Goal: Task Accomplishment & Management: Use online tool/utility

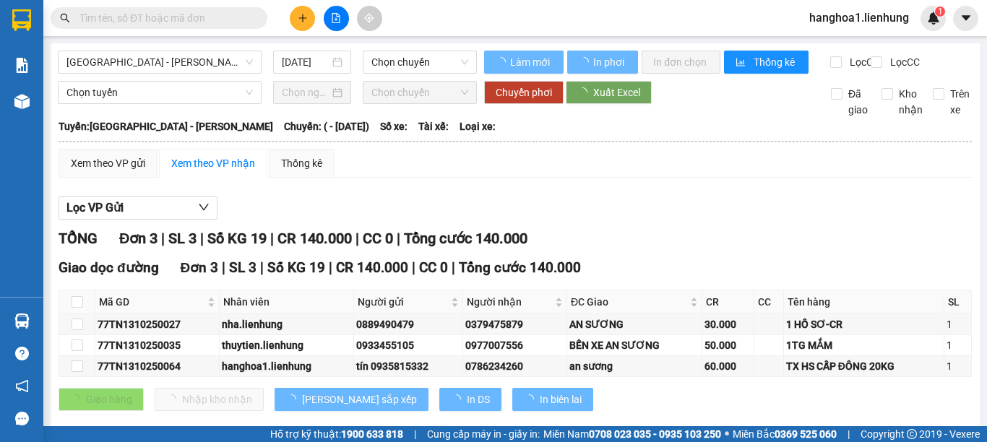
type input "[DATE]"
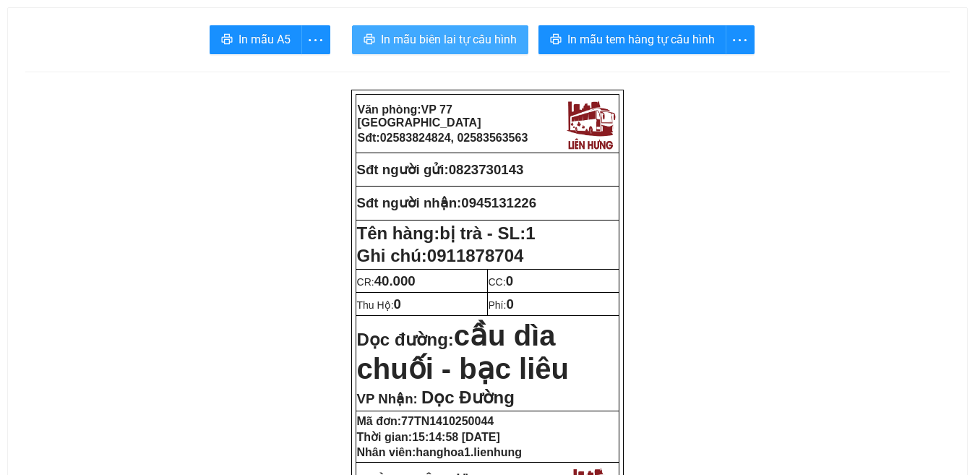
click at [456, 38] on span "In mẫu biên lai tự cấu hình" at bounding box center [449, 39] width 136 height 18
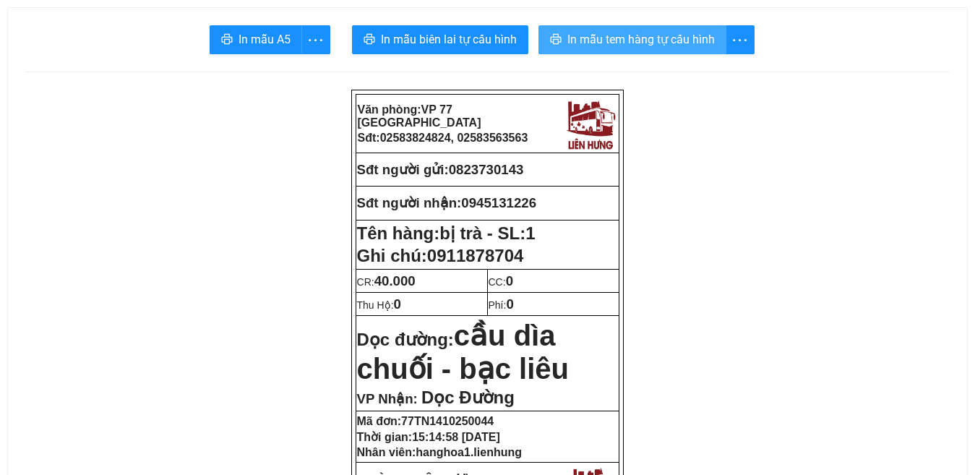
click at [648, 37] on span "In mẫu tem hàng tự cấu hình" at bounding box center [640, 39] width 147 height 18
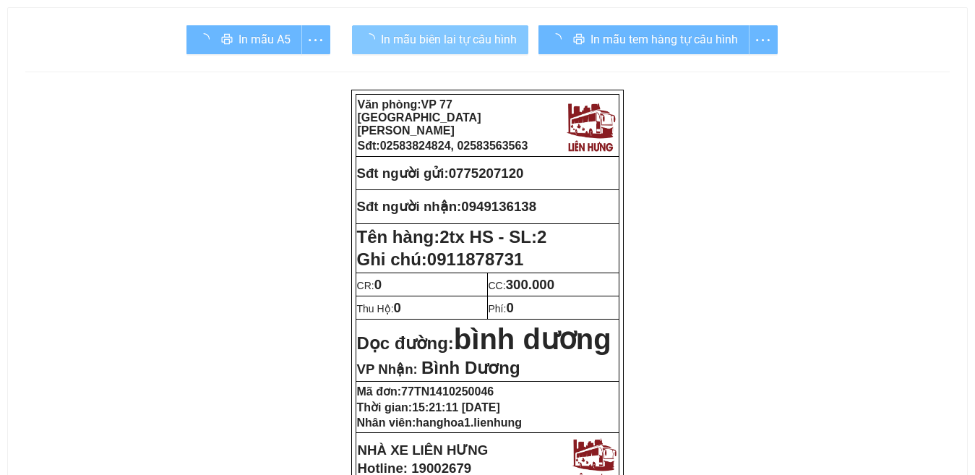
click at [437, 38] on span "In mẫu biên lai tự cấu hình" at bounding box center [449, 39] width 136 height 18
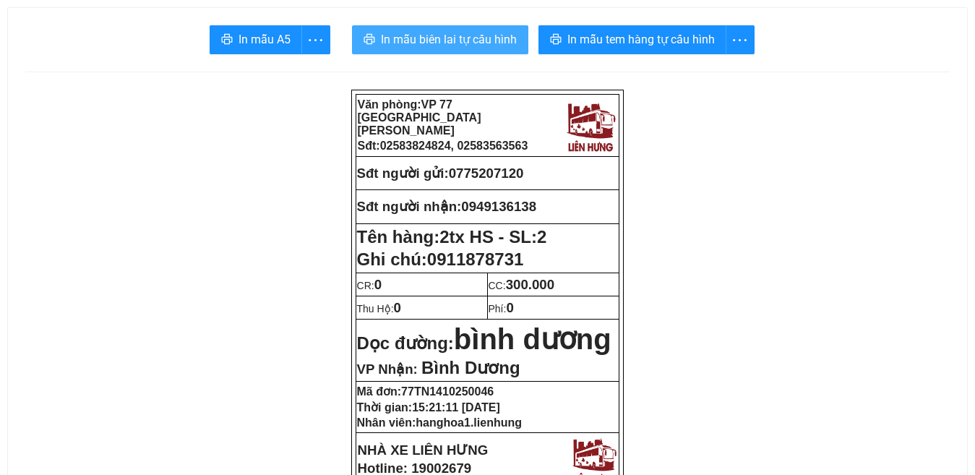
click at [440, 40] on span "In mẫu biên lai tự cấu hình" at bounding box center [449, 39] width 136 height 18
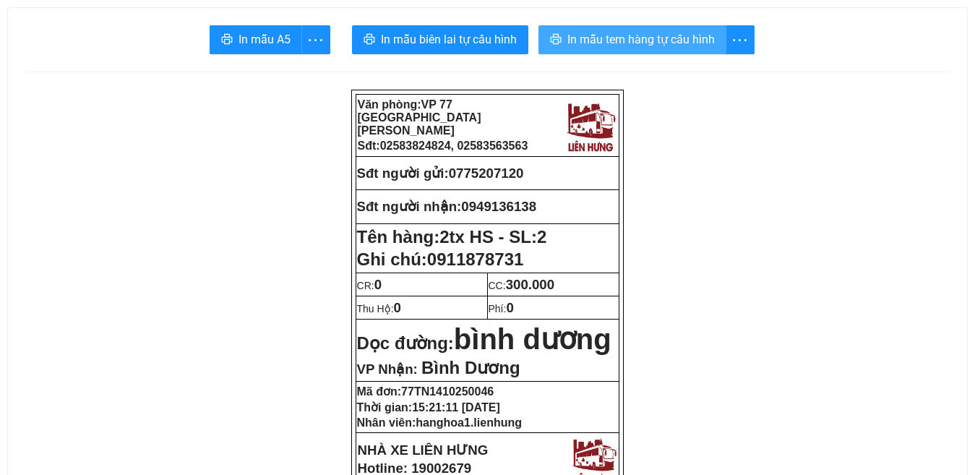
click at [635, 40] on span "In mẫu tem hàng tự cấu hình" at bounding box center [640, 39] width 147 height 18
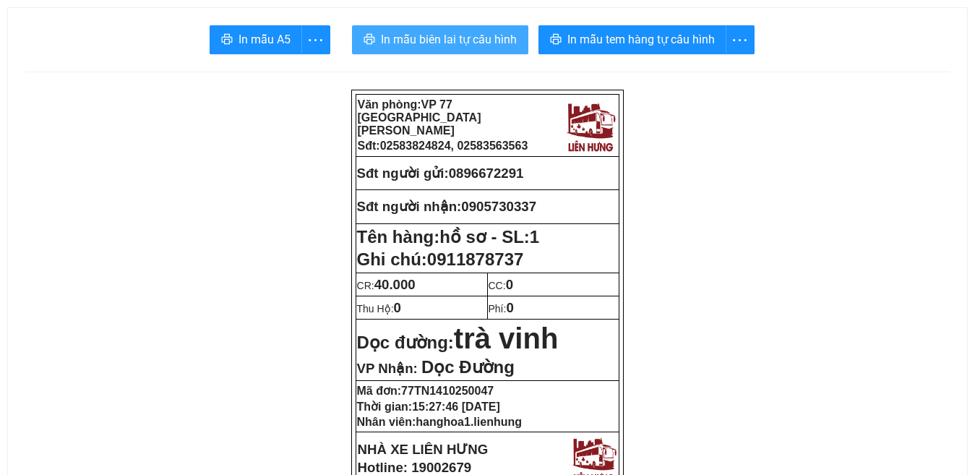
click at [436, 42] on span "In mẫu biên lai tự cấu hình" at bounding box center [449, 39] width 136 height 18
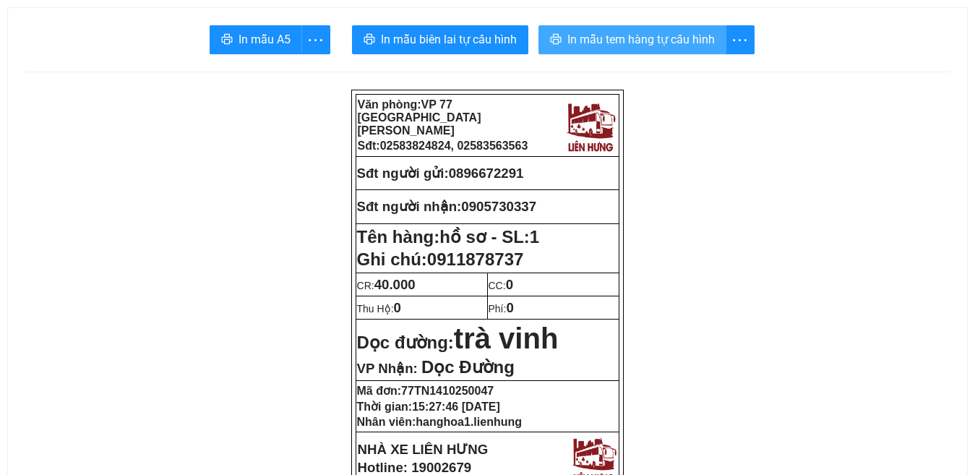
click at [628, 38] on span "In mẫu tem hàng tự cấu hình" at bounding box center [640, 39] width 147 height 18
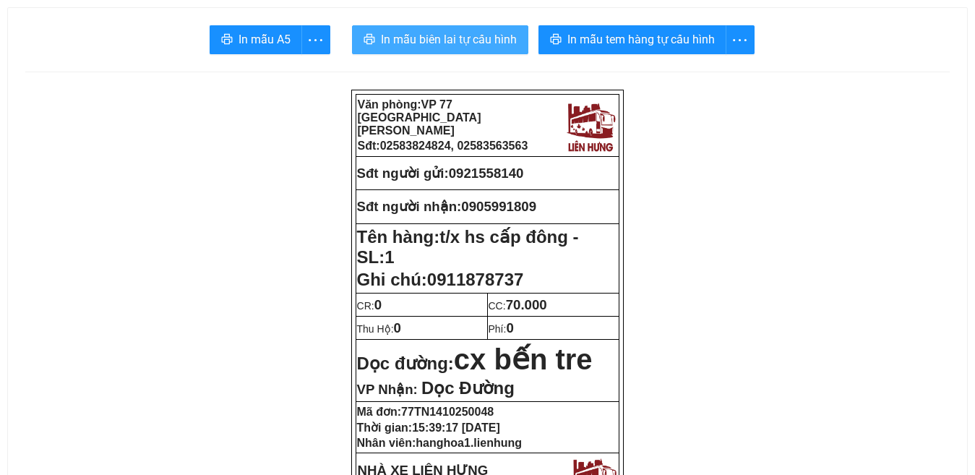
click at [444, 43] on span "In mẫu biên lai tự cấu hình" at bounding box center [449, 39] width 136 height 18
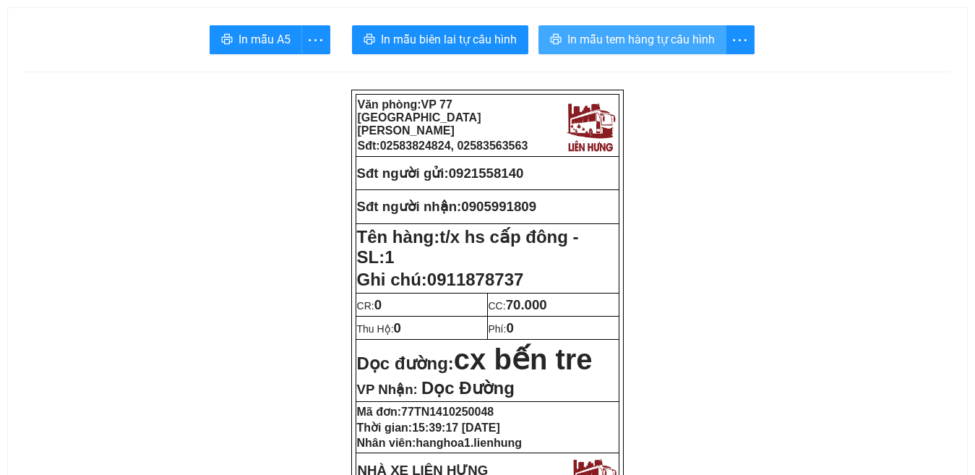
click at [646, 35] on span "In mẫu tem hàng tự cấu hình" at bounding box center [640, 39] width 147 height 18
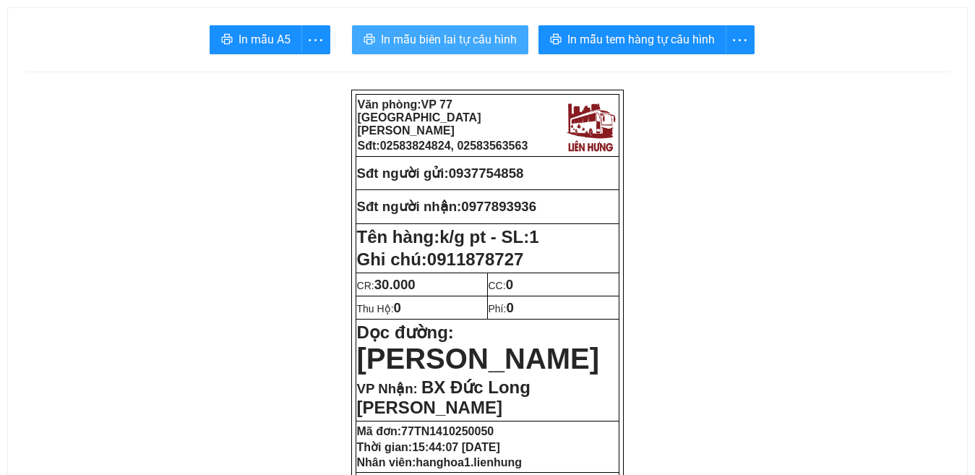
click at [440, 39] on span "In mẫu biên lai tự cấu hình" at bounding box center [449, 39] width 136 height 18
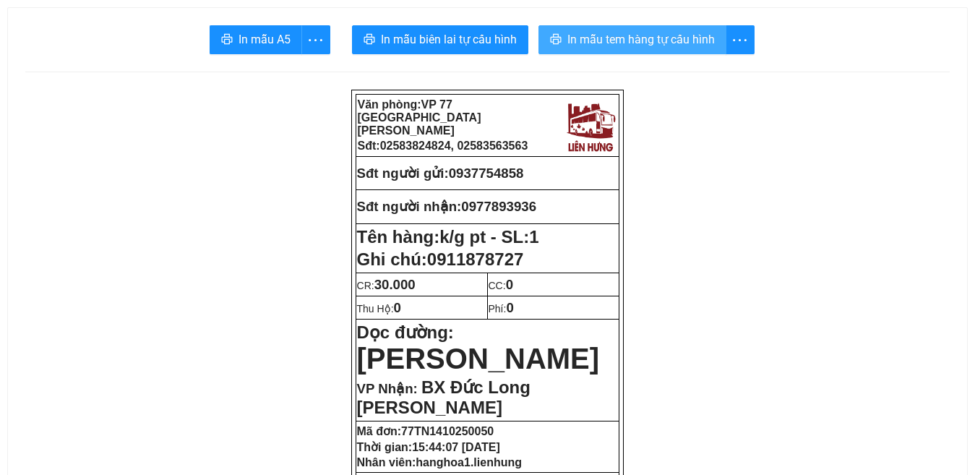
click at [637, 43] on span "In mẫu tem hàng tự cấu hình" at bounding box center [640, 39] width 147 height 18
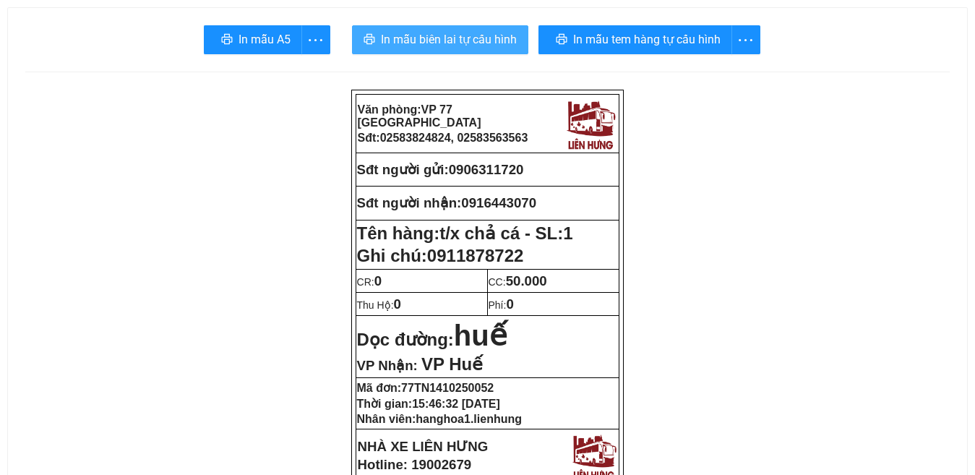
click at [443, 41] on span "In mẫu biên lai tự cấu hình" at bounding box center [449, 39] width 136 height 18
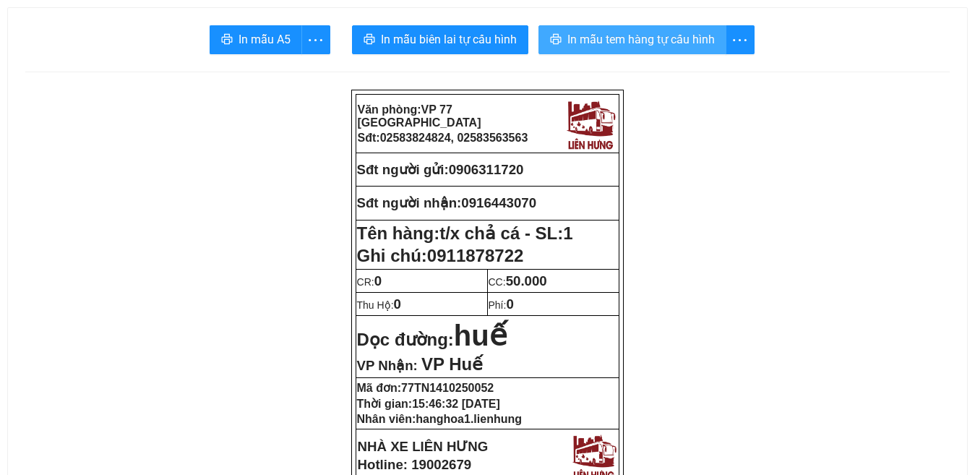
click at [639, 43] on span "In mẫu tem hàng tự cấu hình" at bounding box center [640, 39] width 147 height 18
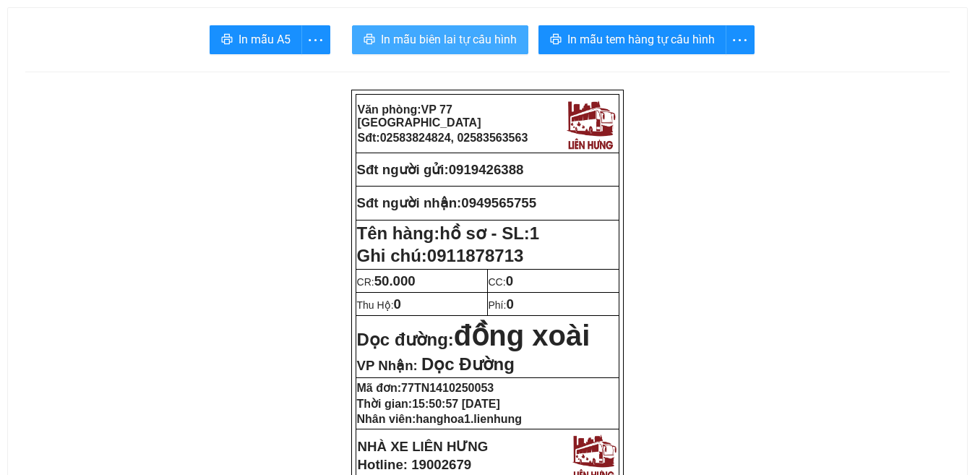
click at [434, 40] on span "In mẫu biên lai tự cấu hình" at bounding box center [449, 39] width 136 height 18
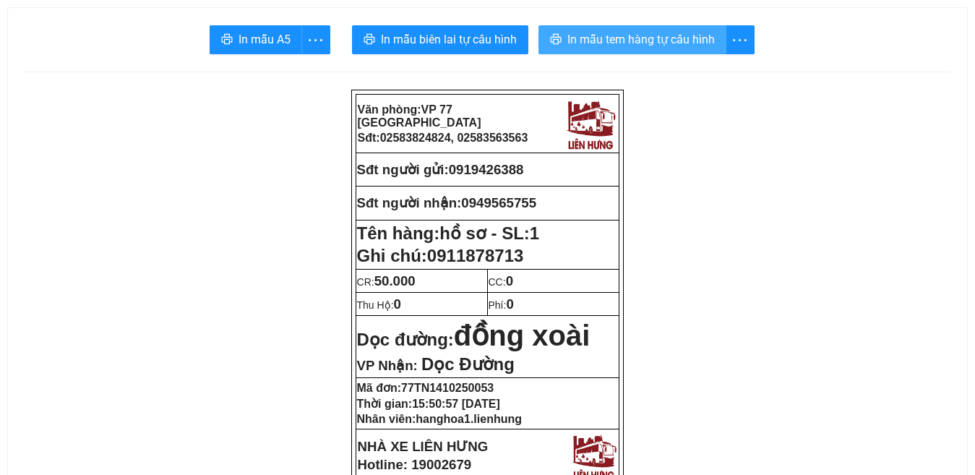
click at [653, 42] on span "In mẫu tem hàng tự cấu hình" at bounding box center [640, 39] width 147 height 18
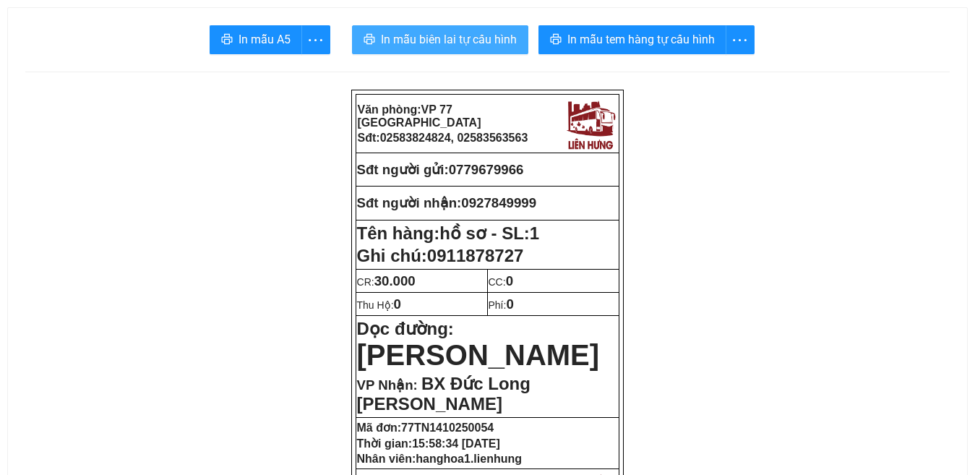
click at [452, 40] on span "In mẫu biên lai tự cấu hình" at bounding box center [449, 39] width 136 height 18
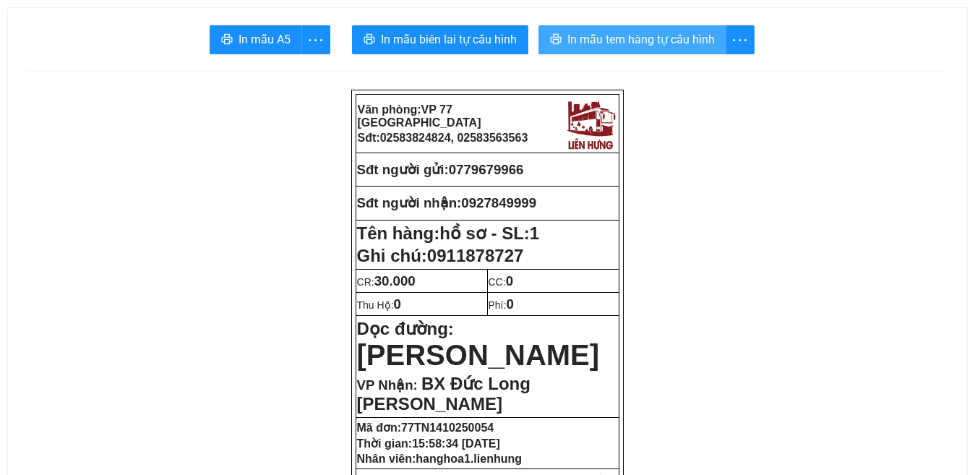
click at [646, 39] on span "In mẫu tem hàng tự cấu hình" at bounding box center [640, 39] width 147 height 18
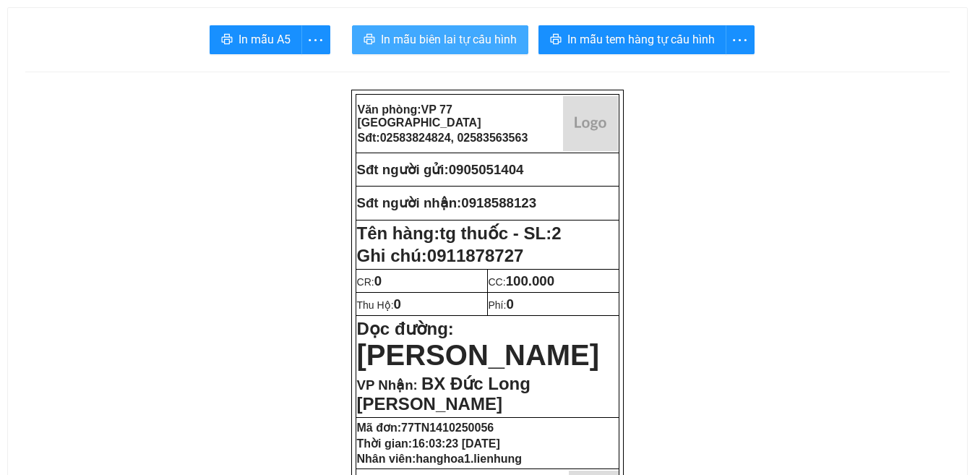
click at [438, 43] on span "In mẫu biên lai tự cấu hình" at bounding box center [449, 39] width 136 height 18
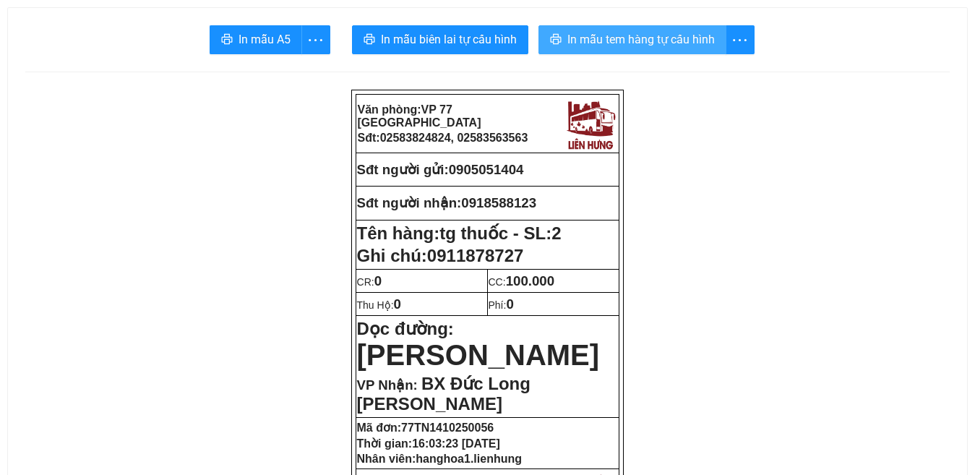
click at [645, 37] on span "In mẫu tem hàng tự cấu hình" at bounding box center [640, 39] width 147 height 18
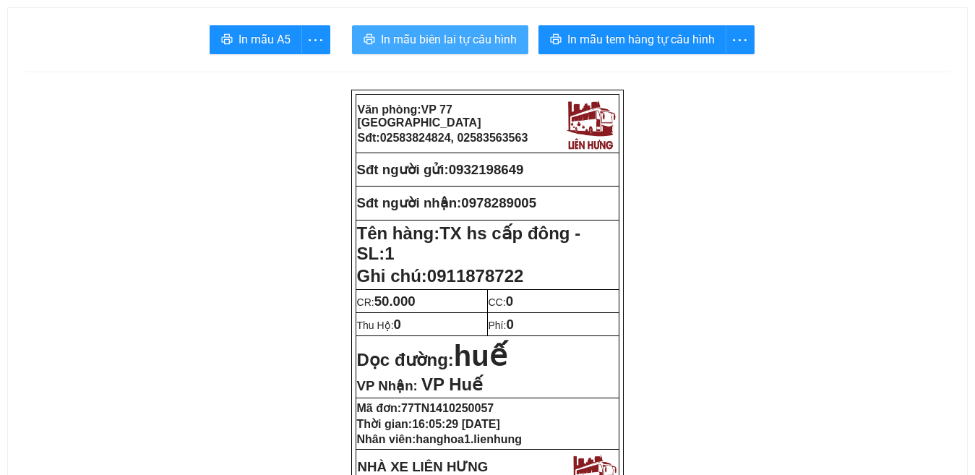
click at [450, 42] on span "In mẫu biên lai tự cấu hình" at bounding box center [449, 39] width 136 height 18
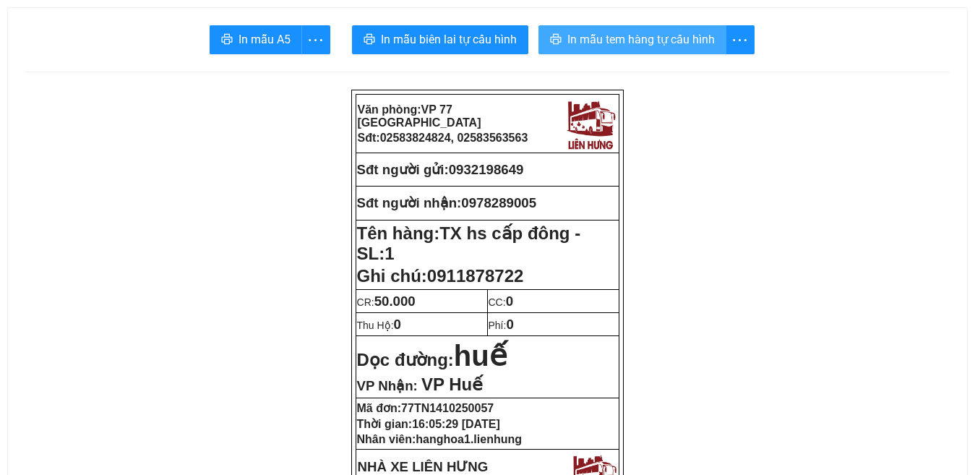
click at [622, 30] on span "In mẫu tem hàng tự cấu hình" at bounding box center [640, 39] width 147 height 18
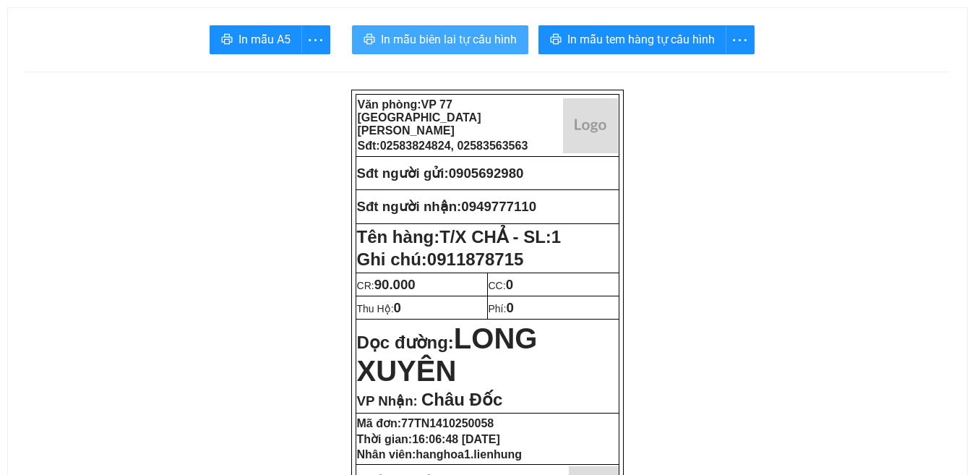
click at [437, 38] on span "In mẫu biên lai tự cấu hình" at bounding box center [449, 39] width 136 height 18
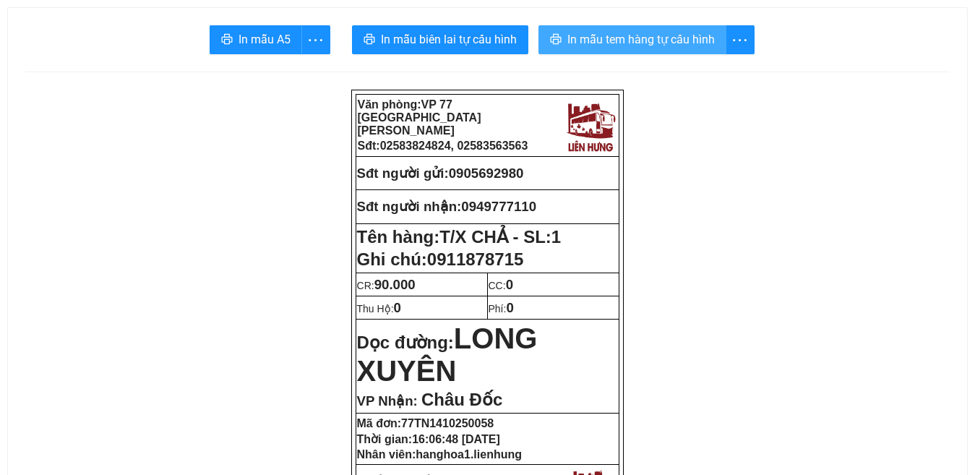
click at [614, 34] on span "In mẫu tem hàng tự cấu hình" at bounding box center [640, 39] width 147 height 18
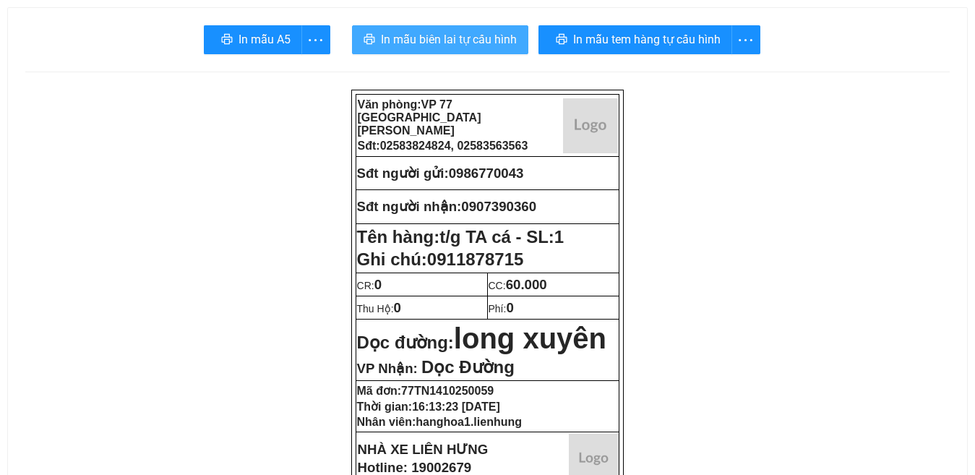
click at [439, 43] on span "In mẫu biên lai tự cấu hình" at bounding box center [449, 39] width 136 height 18
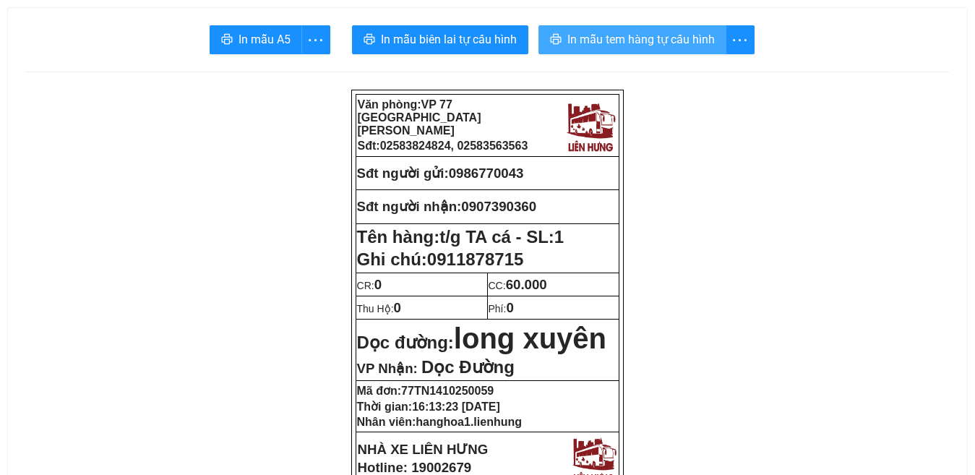
click at [613, 45] on span "In mẫu tem hàng tự cấu hình" at bounding box center [640, 39] width 147 height 18
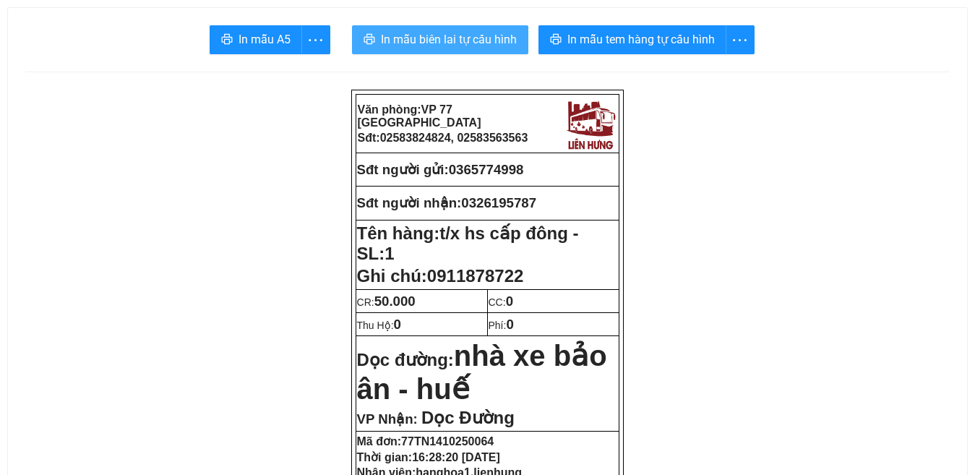
click at [453, 45] on span "In mẫu biên lai tự cấu hình" at bounding box center [449, 39] width 136 height 18
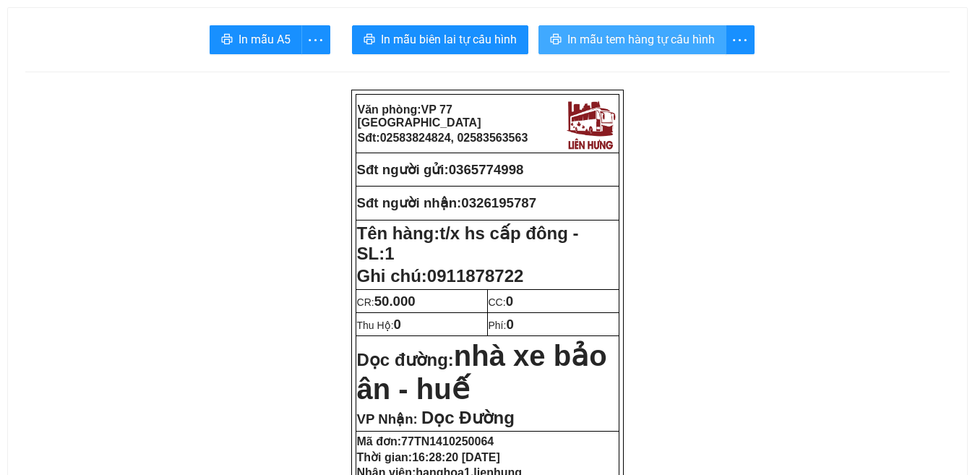
click at [681, 43] on span "In mẫu tem hàng tự cấu hình" at bounding box center [640, 39] width 147 height 18
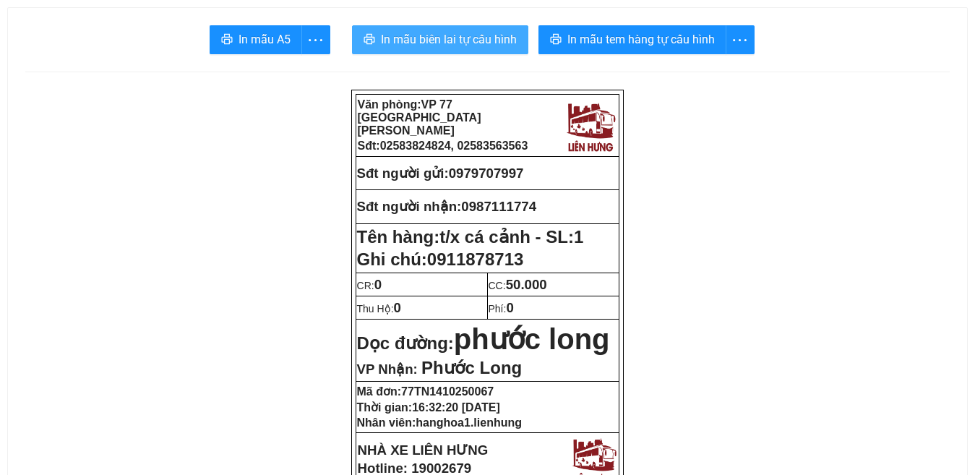
click at [473, 32] on span "In mẫu biên lai tự cấu hình" at bounding box center [449, 39] width 136 height 18
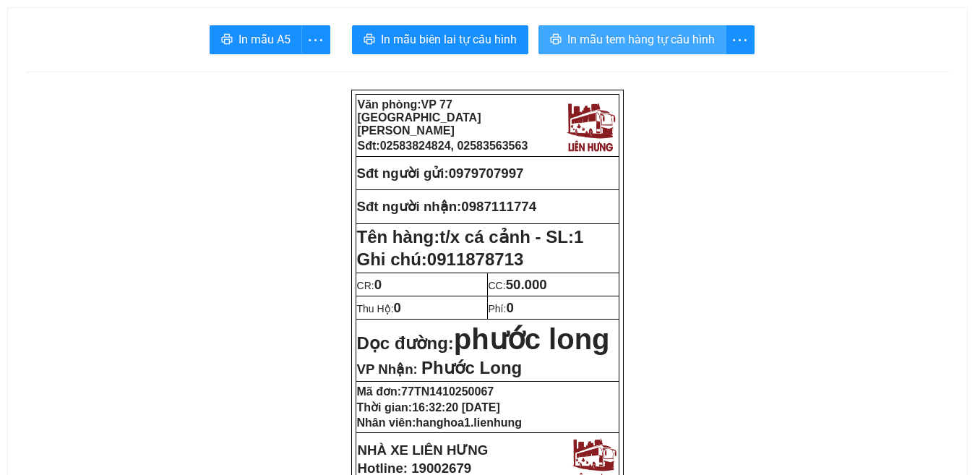
click at [599, 38] on span "In mẫu tem hàng tự cấu hình" at bounding box center [640, 39] width 147 height 18
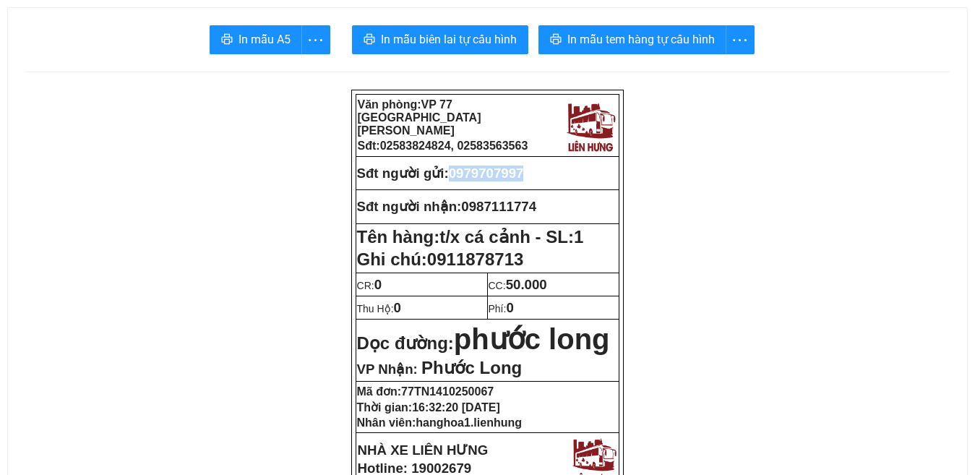
drag, startPoint x: 533, startPoint y: 173, endPoint x: 457, endPoint y: 179, distance: 76.8
click at [457, 179] on td "Sđt người gửi: 0979707997" at bounding box center [488, 173] width 264 height 33
copy span "0979707997"
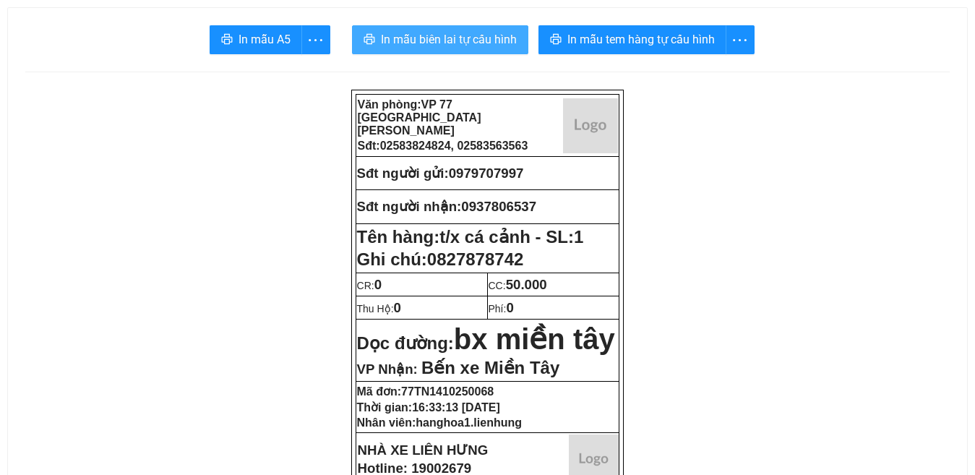
click at [442, 37] on span "In mẫu biên lai tự cấu hình" at bounding box center [449, 39] width 136 height 18
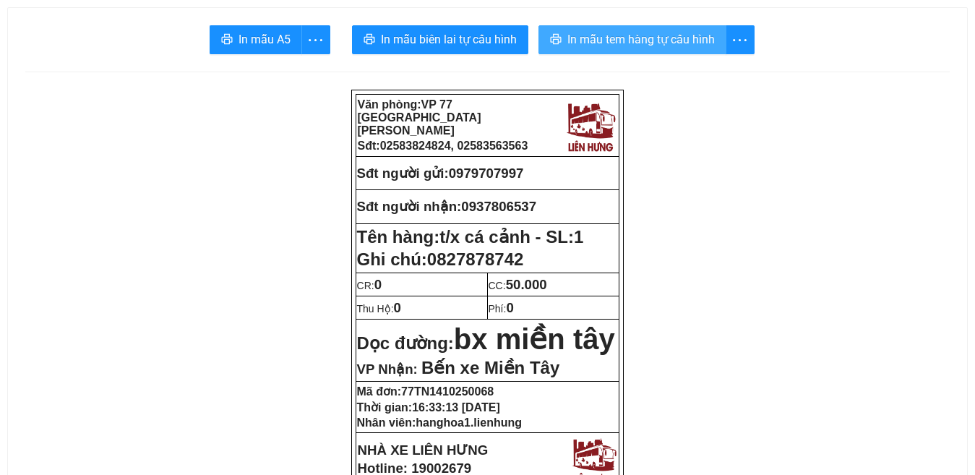
click at [651, 42] on span "In mẫu tem hàng tự cấu hình" at bounding box center [640, 39] width 147 height 18
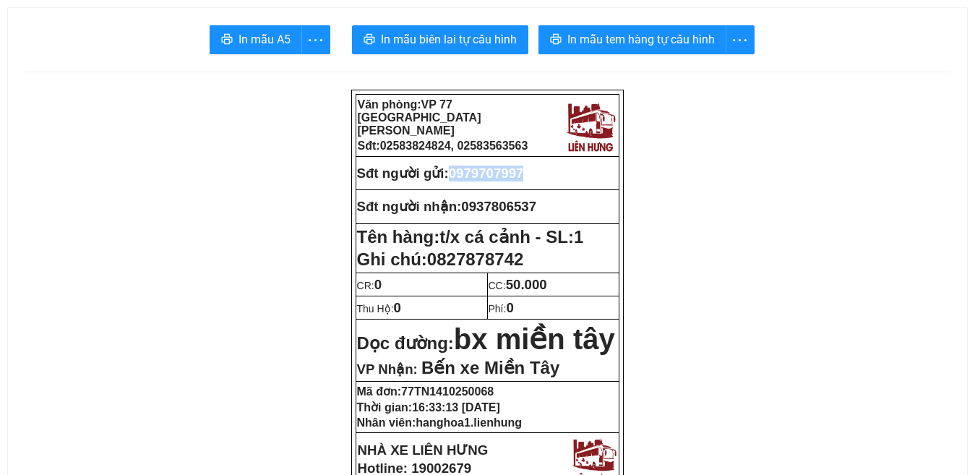
drag, startPoint x: 534, startPoint y: 166, endPoint x: 455, endPoint y: 173, distance: 79.1
click at [455, 173] on p "Sđt người gửi: 0979707997" at bounding box center [488, 174] width 262 height 16
copy span "0979707997"
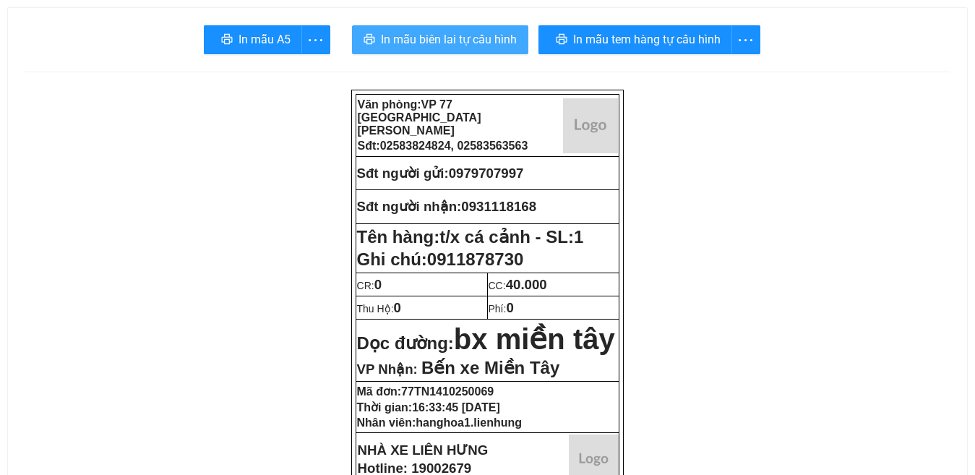
click at [446, 38] on span "In mẫu biên lai tự cấu hình" at bounding box center [449, 39] width 136 height 18
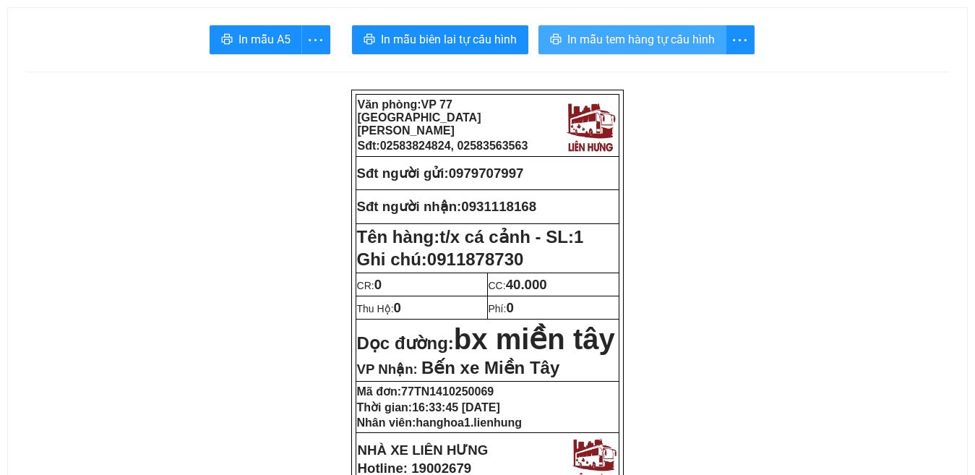
click at [646, 43] on span "In mẫu tem hàng tự cấu hình" at bounding box center [640, 39] width 147 height 18
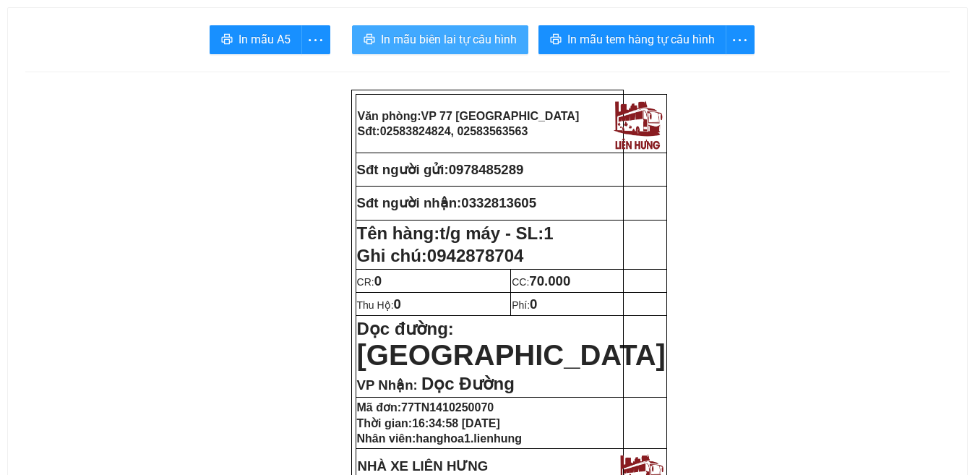
click at [442, 36] on span "In mẫu biên lai tự cấu hình" at bounding box center [449, 39] width 136 height 18
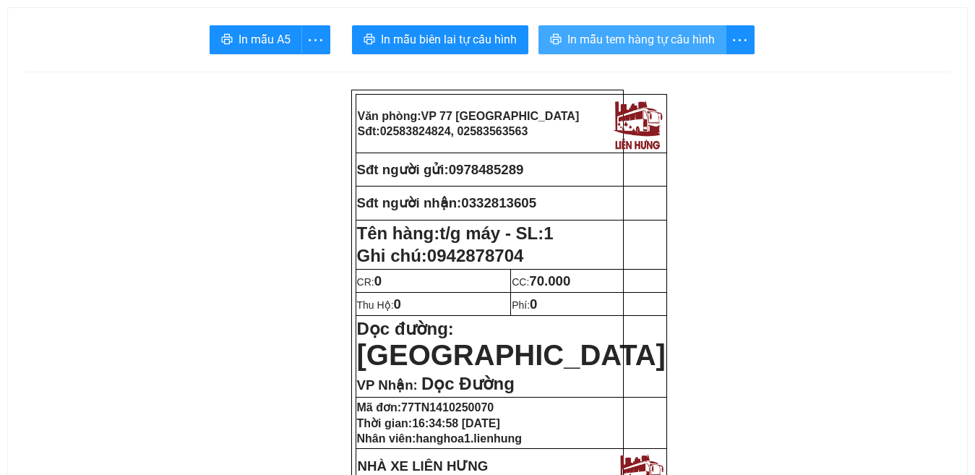
click at [646, 38] on span "In mẫu tem hàng tự cấu hình" at bounding box center [640, 39] width 147 height 18
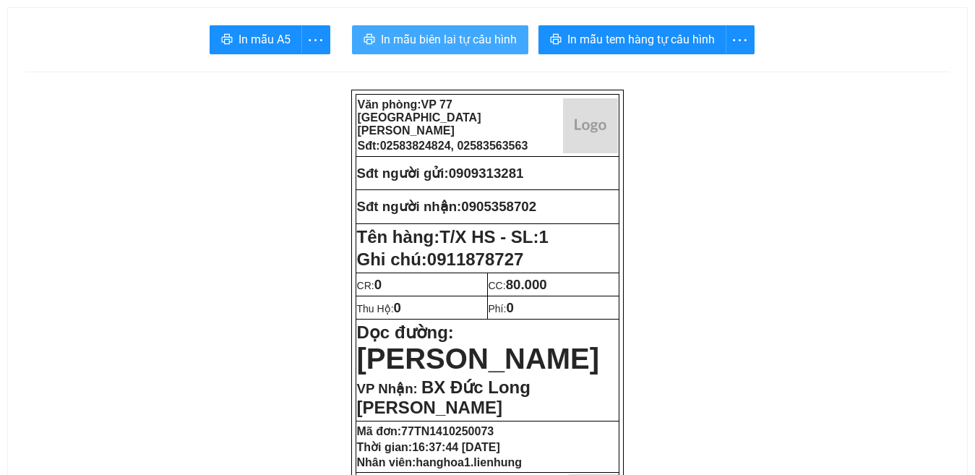
click at [442, 43] on span "In mẫu biên lai tự cấu hình" at bounding box center [449, 39] width 136 height 18
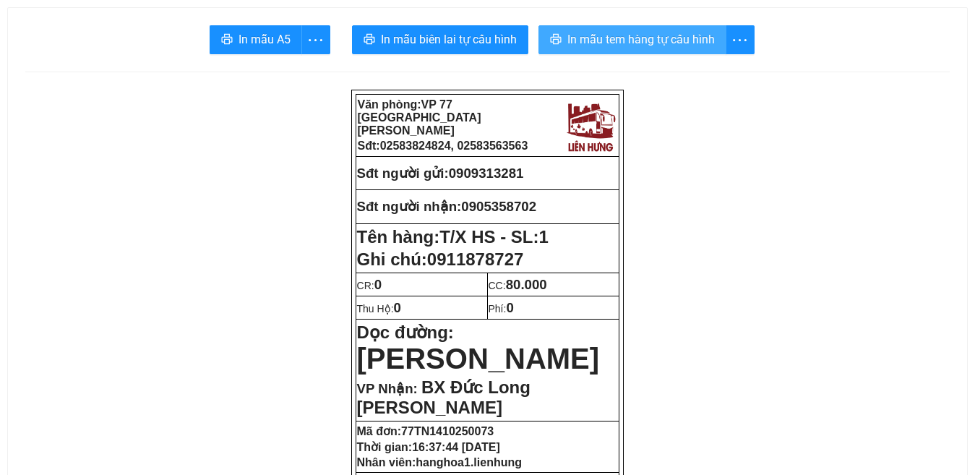
click at [629, 40] on span "In mẫu tem hàng tự cấu hình" at bounding box center [640, 39] width 147 height 18
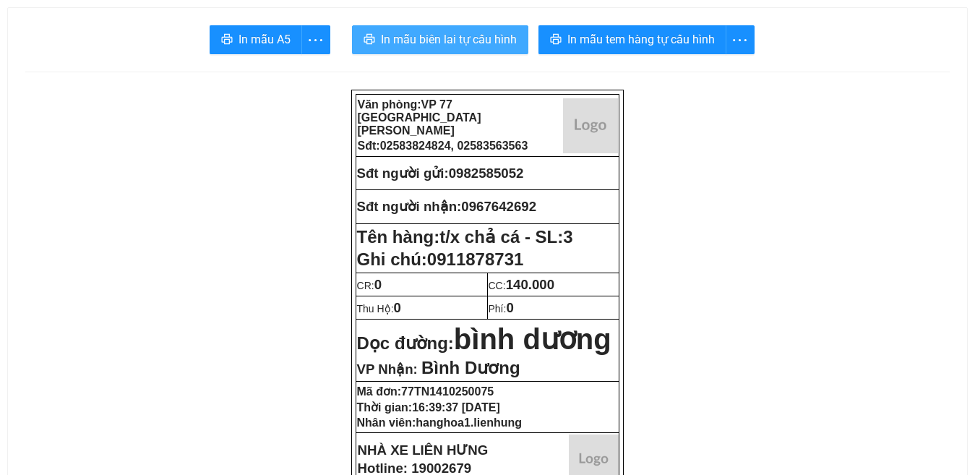
click at [451, 44] on span "In mẫu biên lai tự cấu hình" at bounding box center [449, 39] width 136 height 18
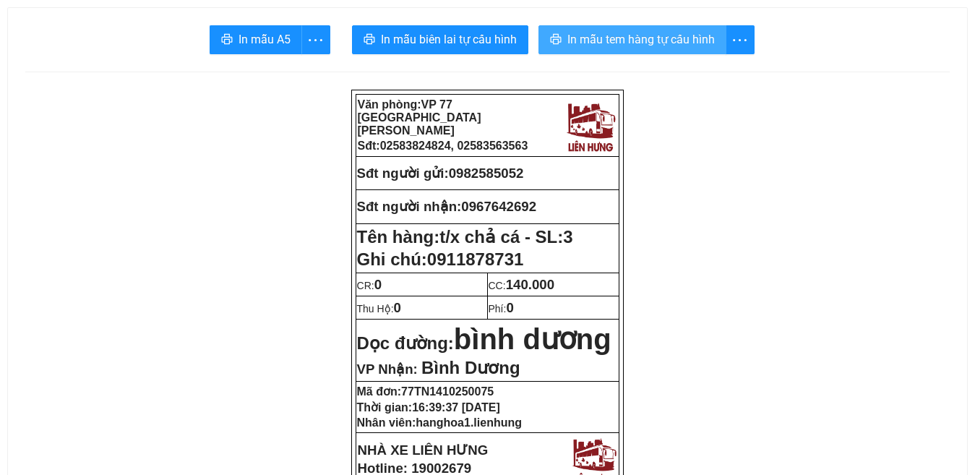
click at [606, 40] on span "In mẫu tem hàng tự cấu hình" at bounding box center [640, 39] width 147 height 18
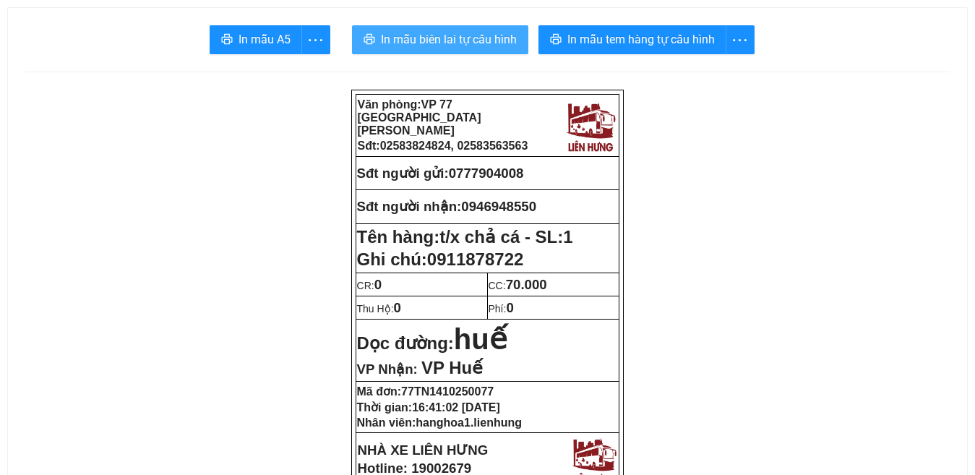
click at [445, 40] on span "In mẫu biên lai tự cấu hình" at bounding box center [449, 39] width 136 height 18
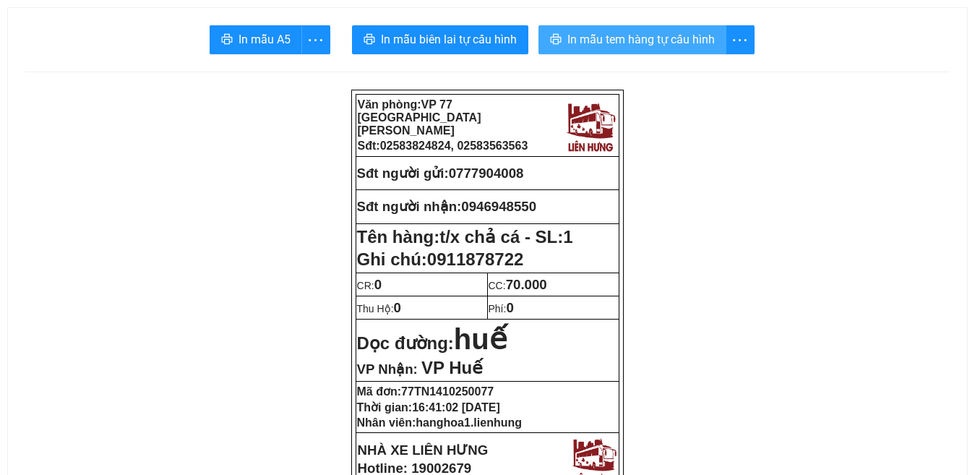
click at [616, 48] on span "In mẫu tem hàng tự cấu hình" at bounding box center [640, 39] width 147 height 18
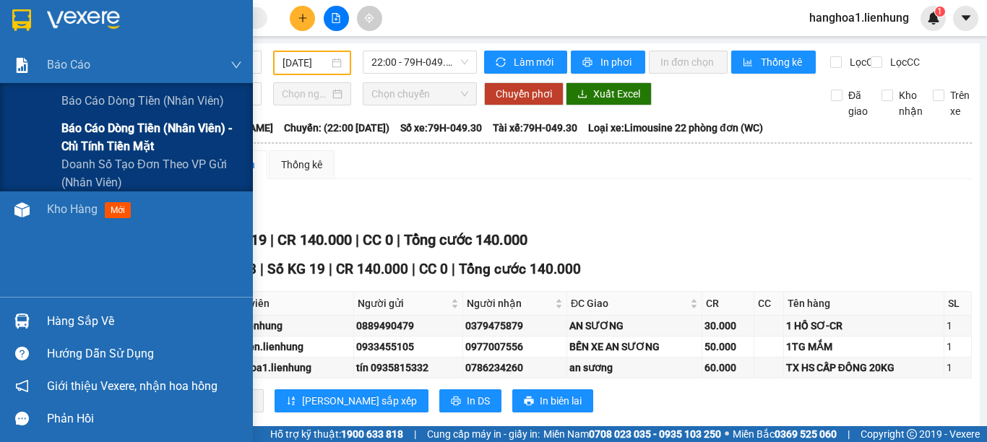
click at [108, 137] on span "Báo cáo dòng tiền (nhân viên) - chỉ tính tiền mặt" at bounding box center [151, 137] width 181 height 36
